Goal: Navigation & Orientation: Go to known website

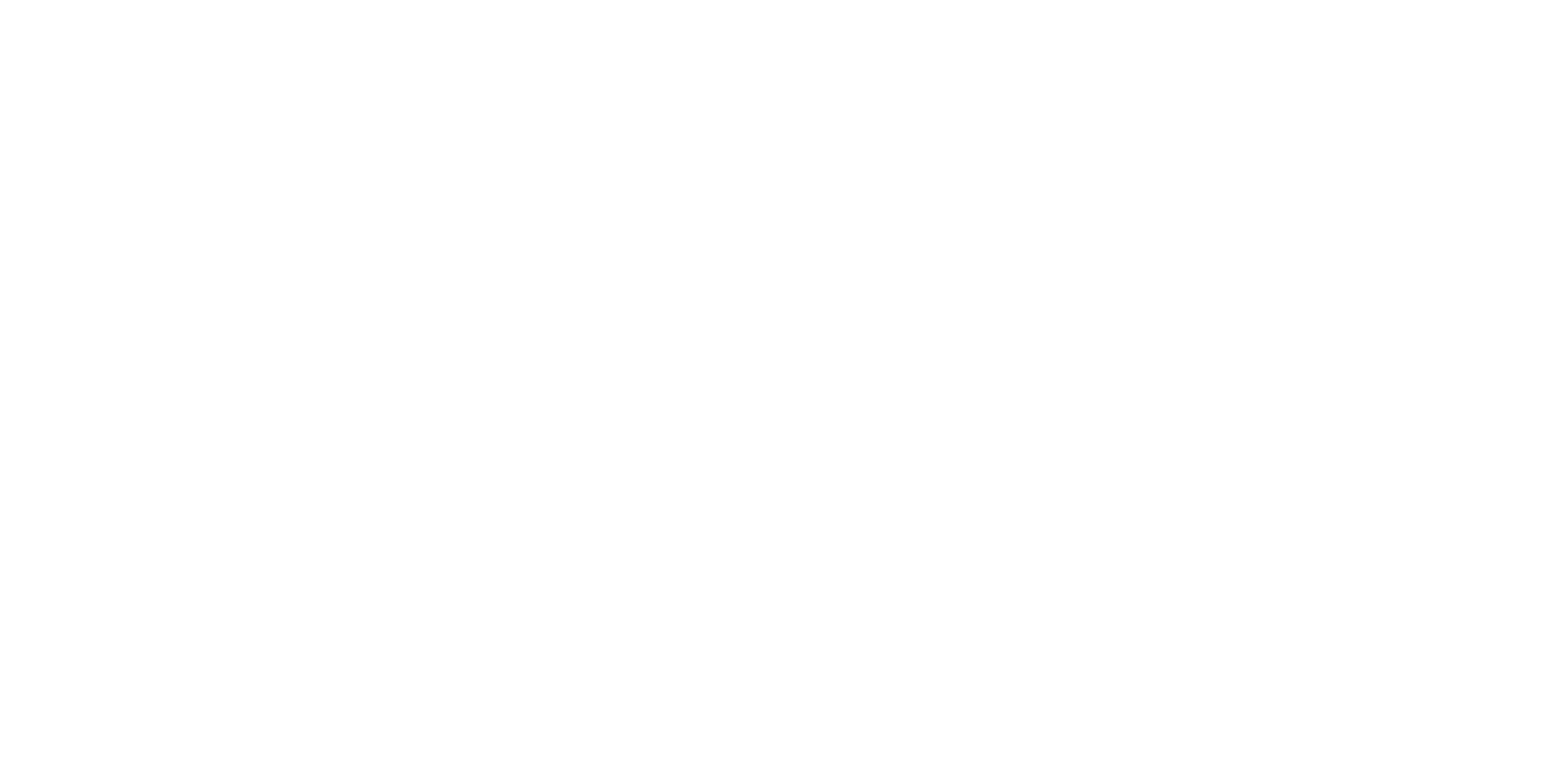
click at [835, 0] on html at bounding box center [778, 0] width 1556 height 0
